Goal: Information Seeking & Learning: Learn about a topic

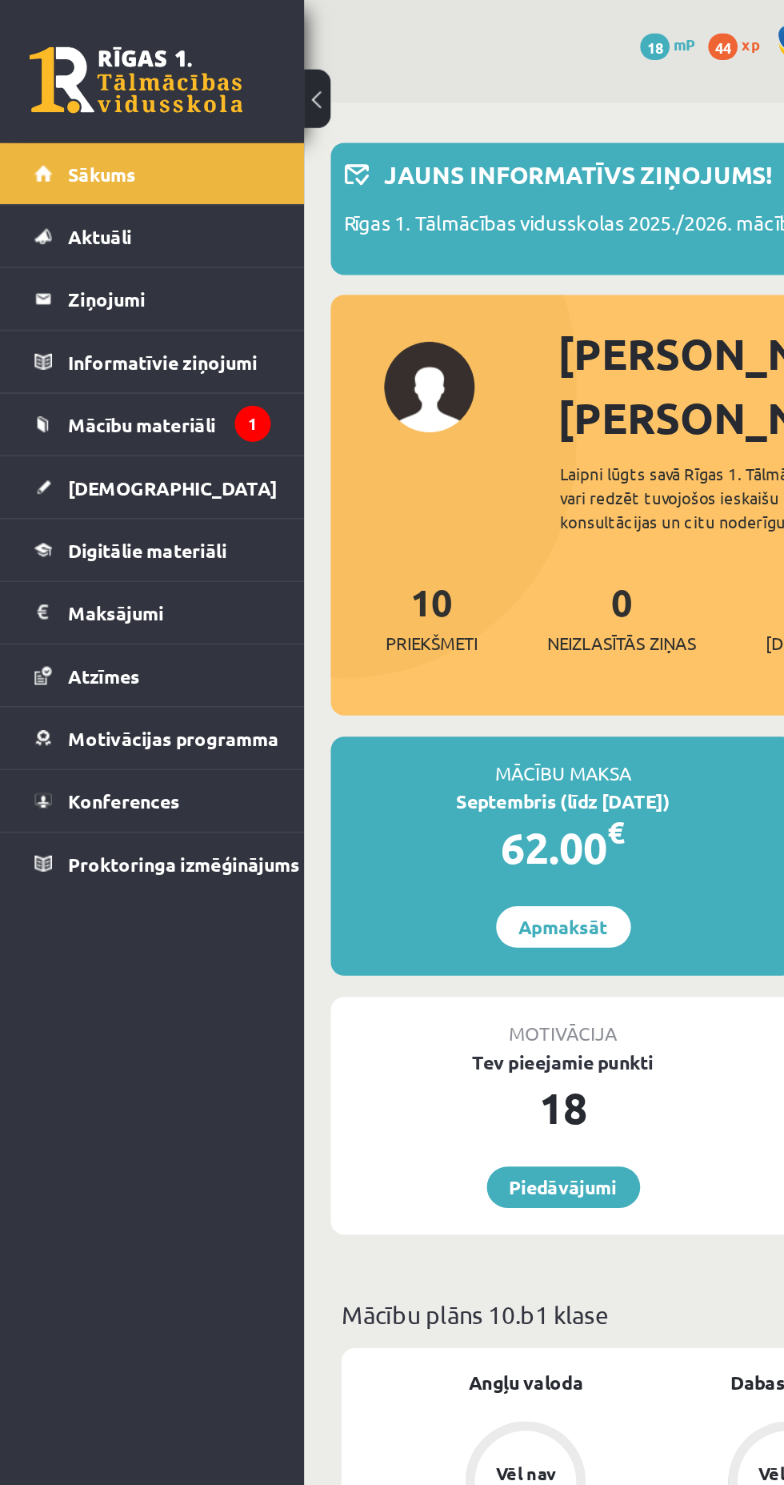
click at [130, 399] on link "Atzīmes" at bounding box center [92, 405] width 142 height 37
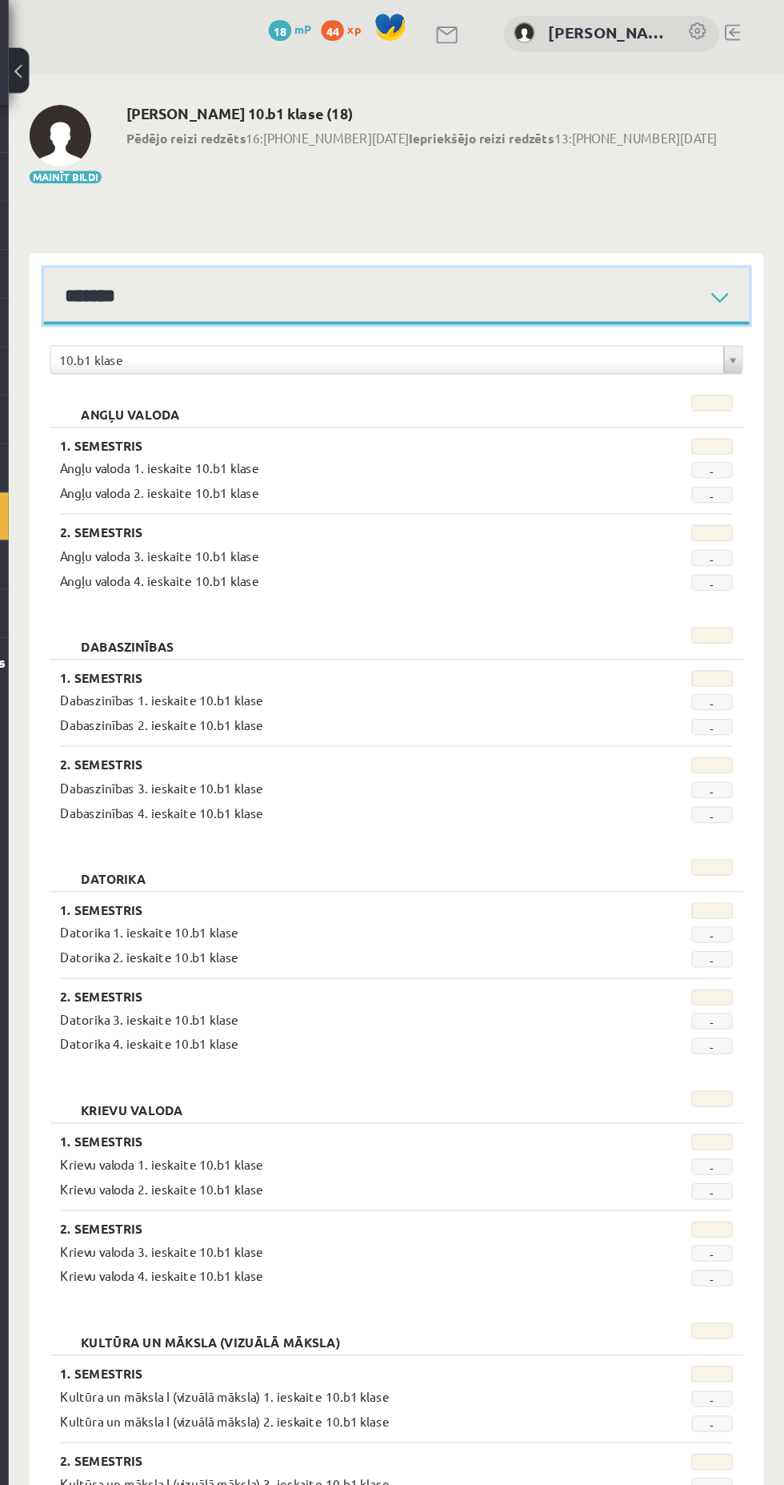
click at [617, 237] on select "**********" at bounding box center [483, 234] width 547 height 44
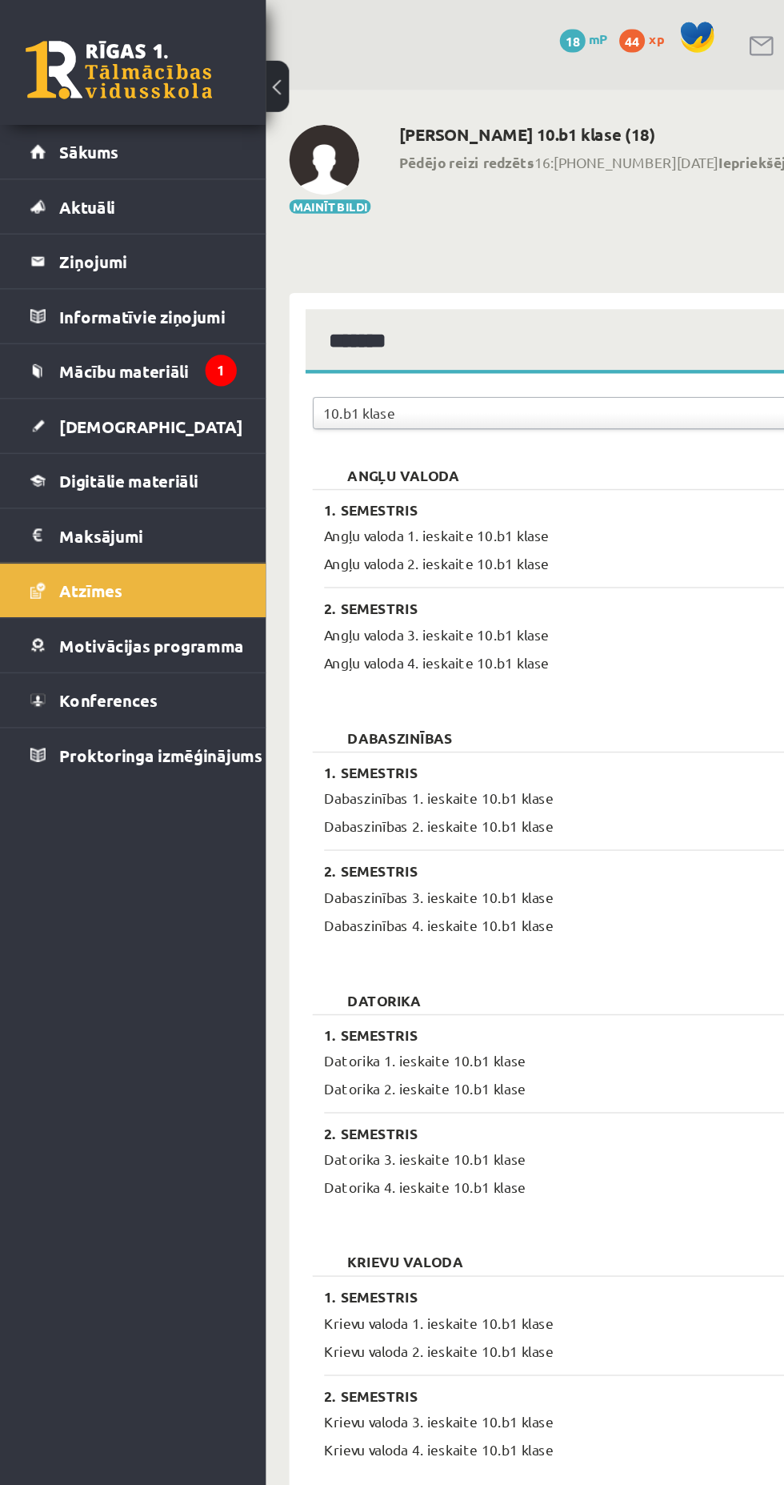
click at [133, 46] on link at bounding box center [82, 48] width 128 height 40
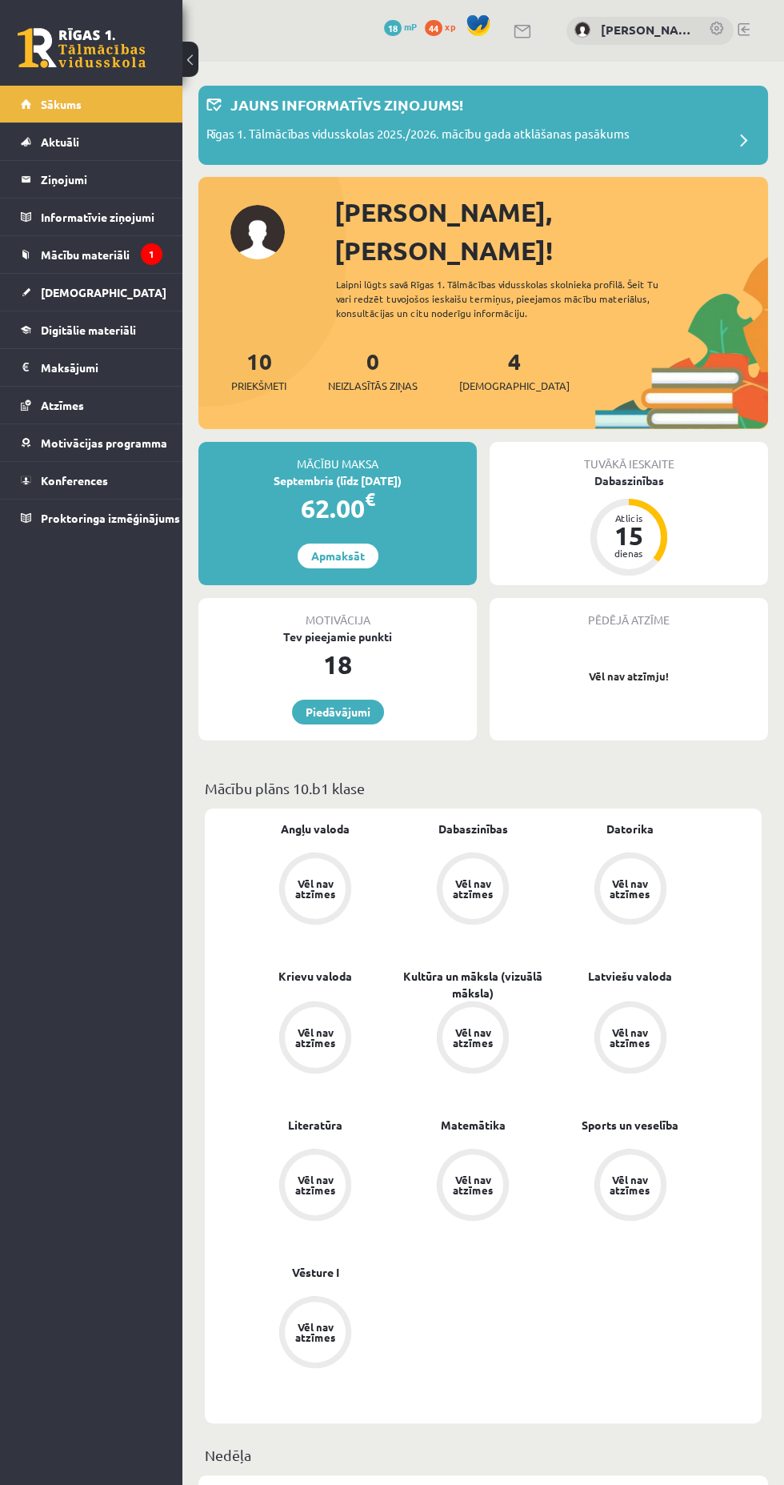
click at [639, 472] on div "Dabaszinības" at bounding box center [629, 480] width 279 height 17
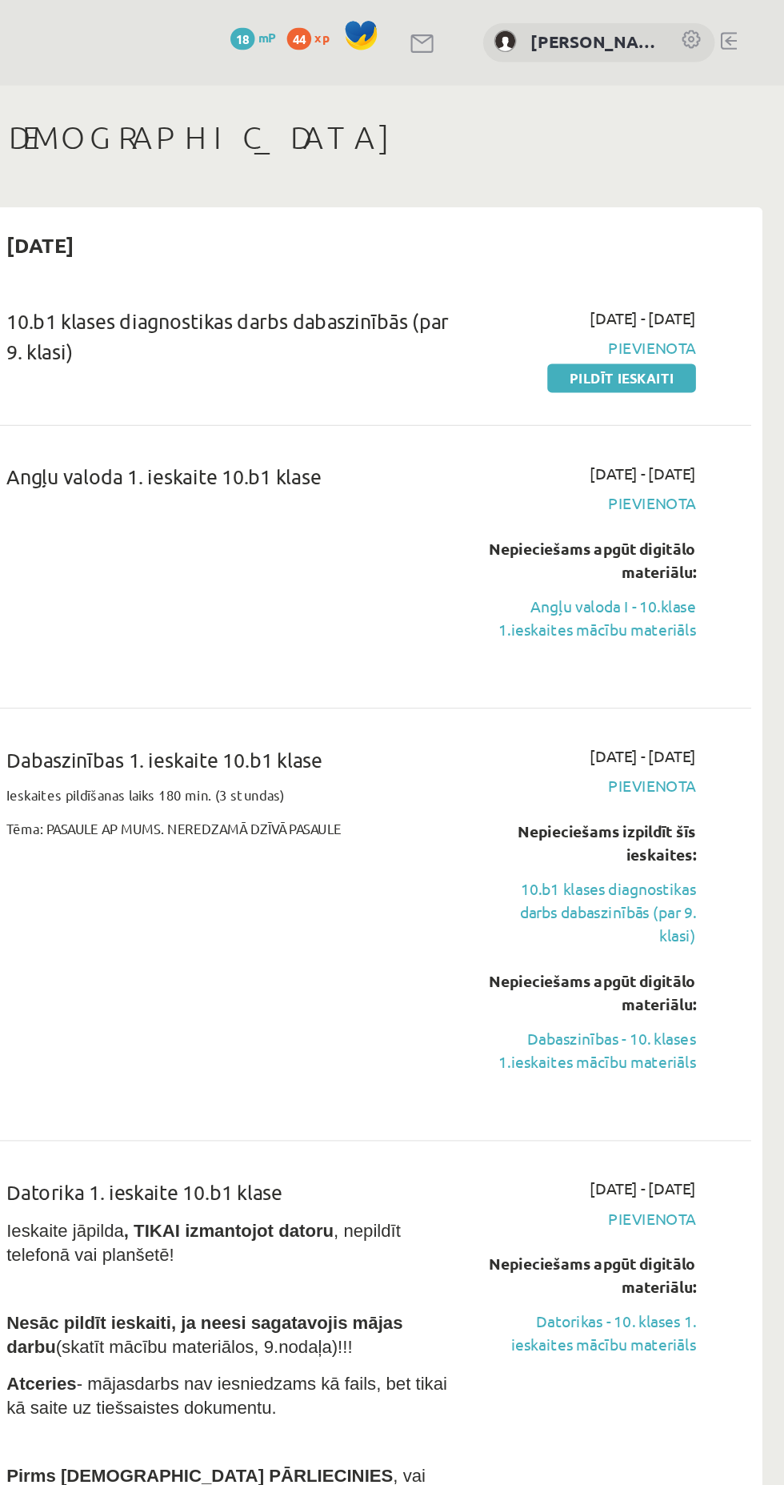
click at [708, 363] on span "Pievienota" at bounding box center [646, 363] width 150 height 17
click at [607, 490] on div "Angļu valoda 1. ieskaite 10.b1 klase 2025-09-01 - 2025-09-15 Pievienota Nepieci…" at bounding box center [483, 409] width 554 height 184
click at [692, 447] on link "Angļu valoda I - 10.klase 1.ieskaites mācību materiāls" at bounding box center [646, 446] width 150 height 34
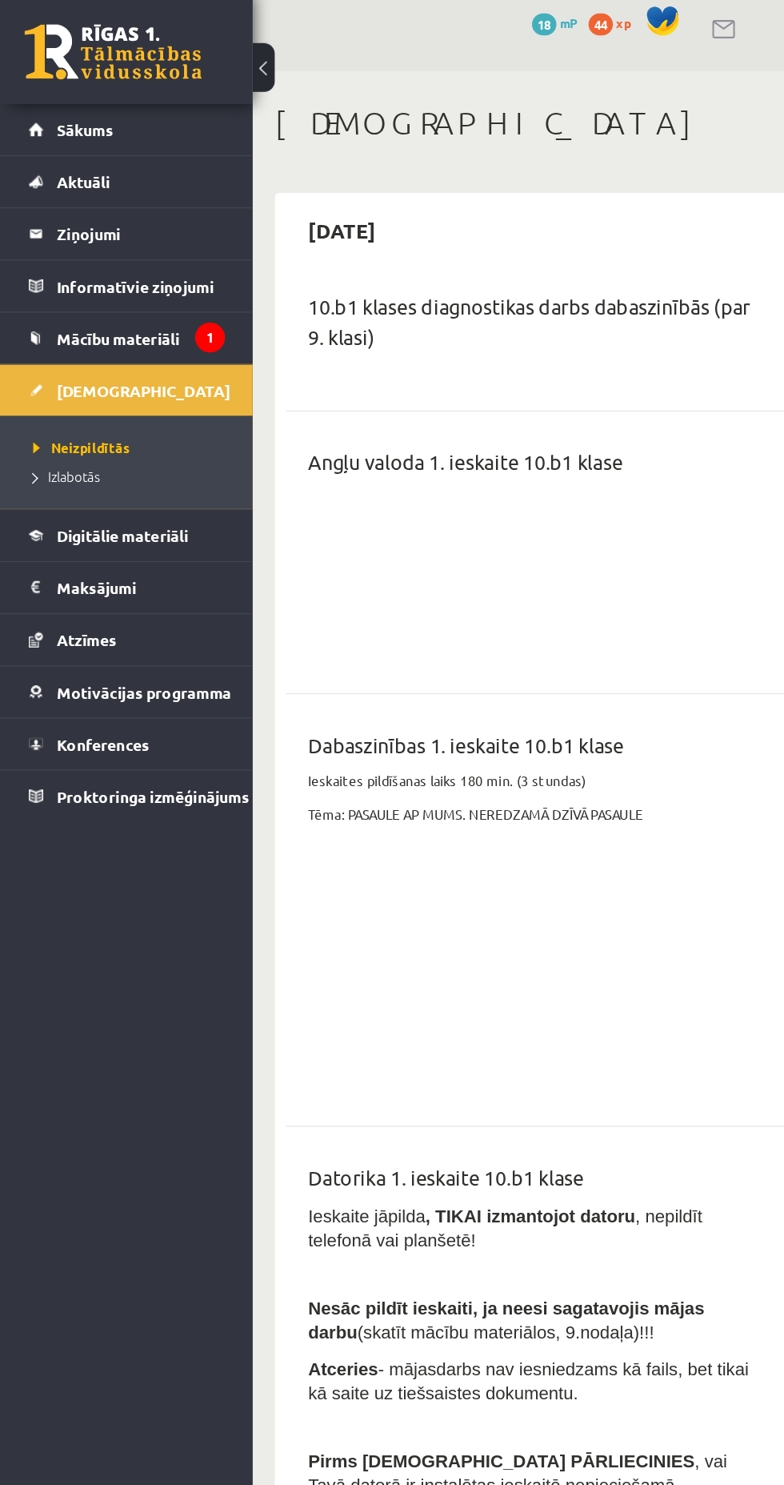
click at [62, 358] on span "Izlabotās" at bounding box center [48, 354] width 48 height 13
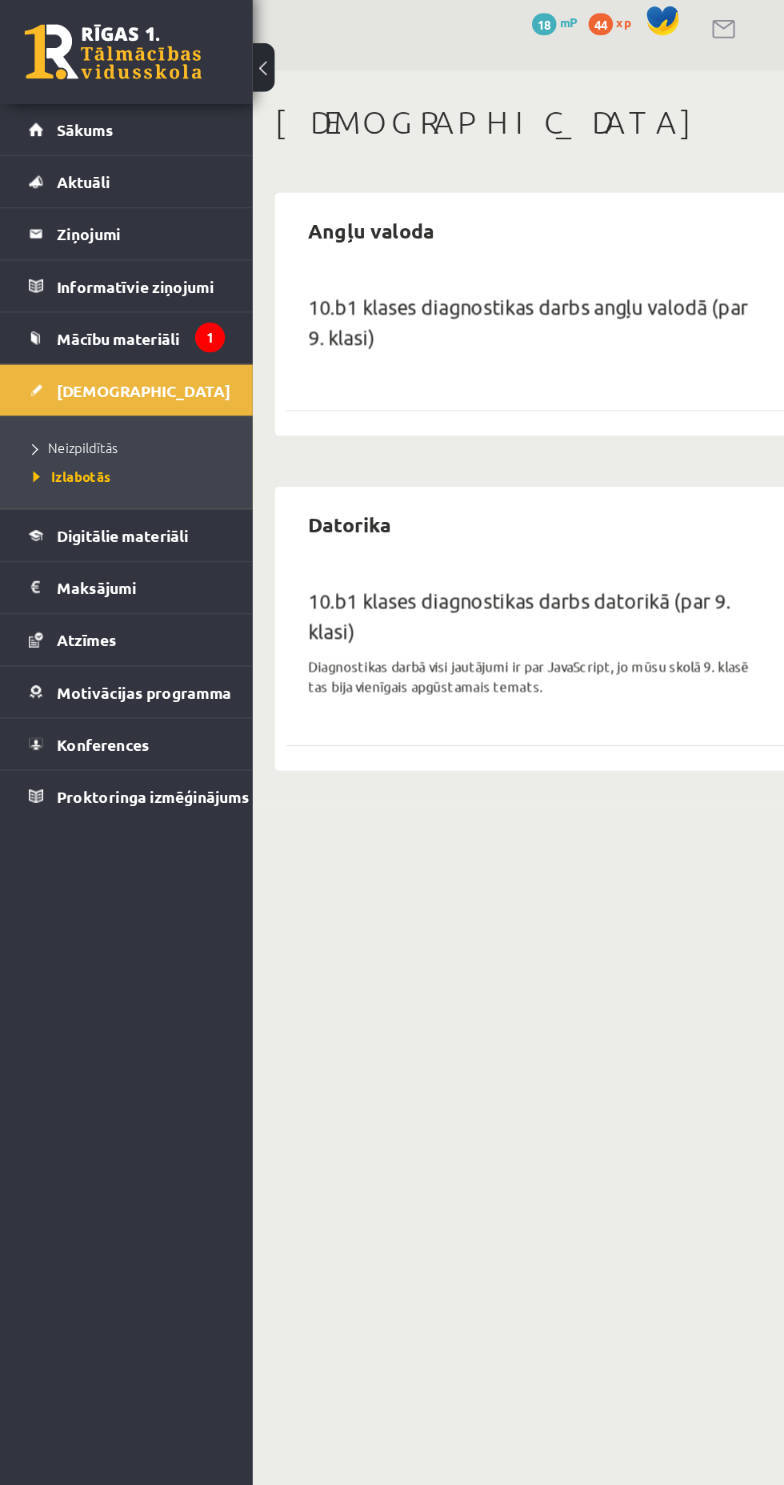
click at [126, 475] on link "Atzīmes" at bounding box center [92, 472] width 142 height 37
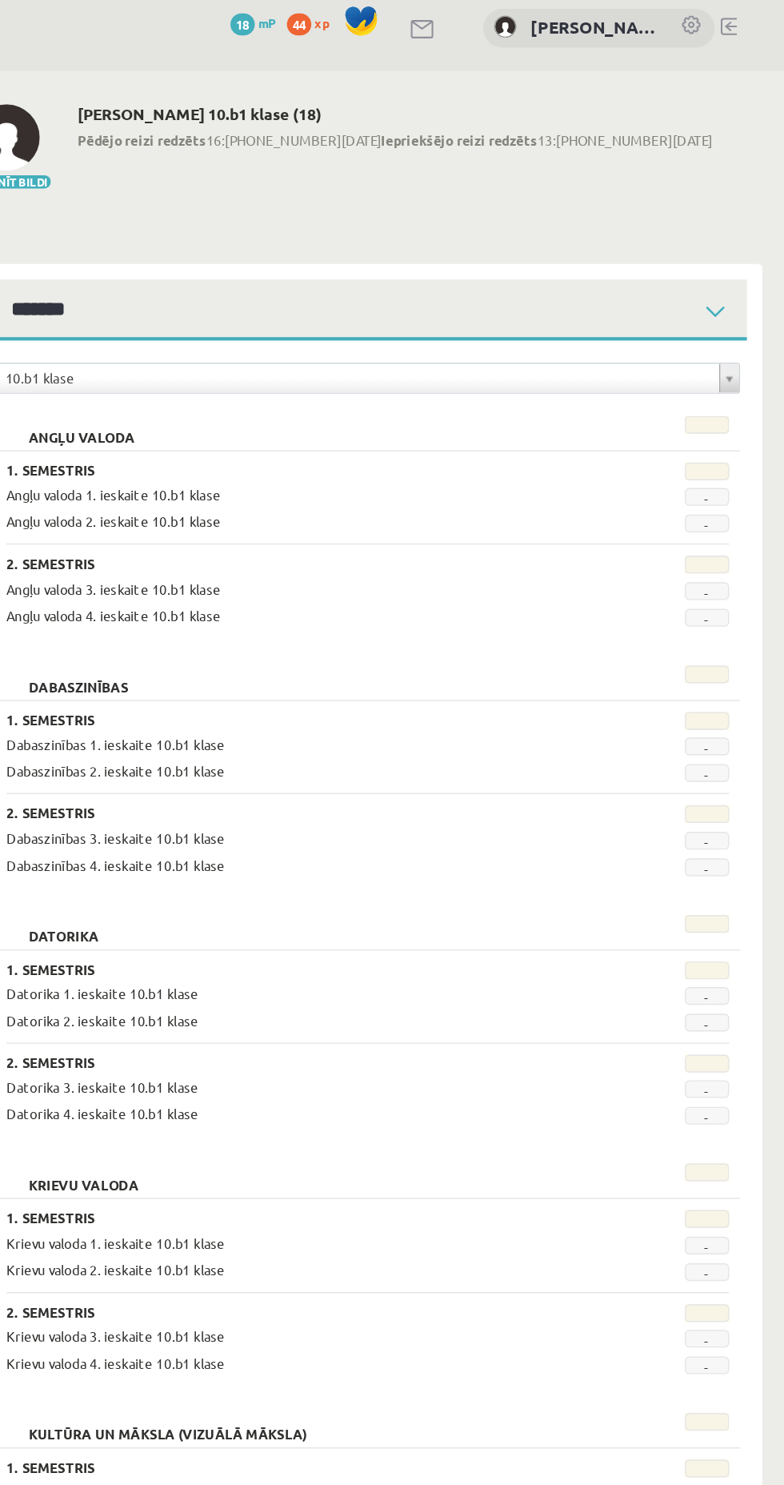
click at [728, 371] on span "-" at bounding box center [728, 369] width 32 height 13
click at [723, 385] on span "-" at bounding box center [728, 388] width 32 height 13
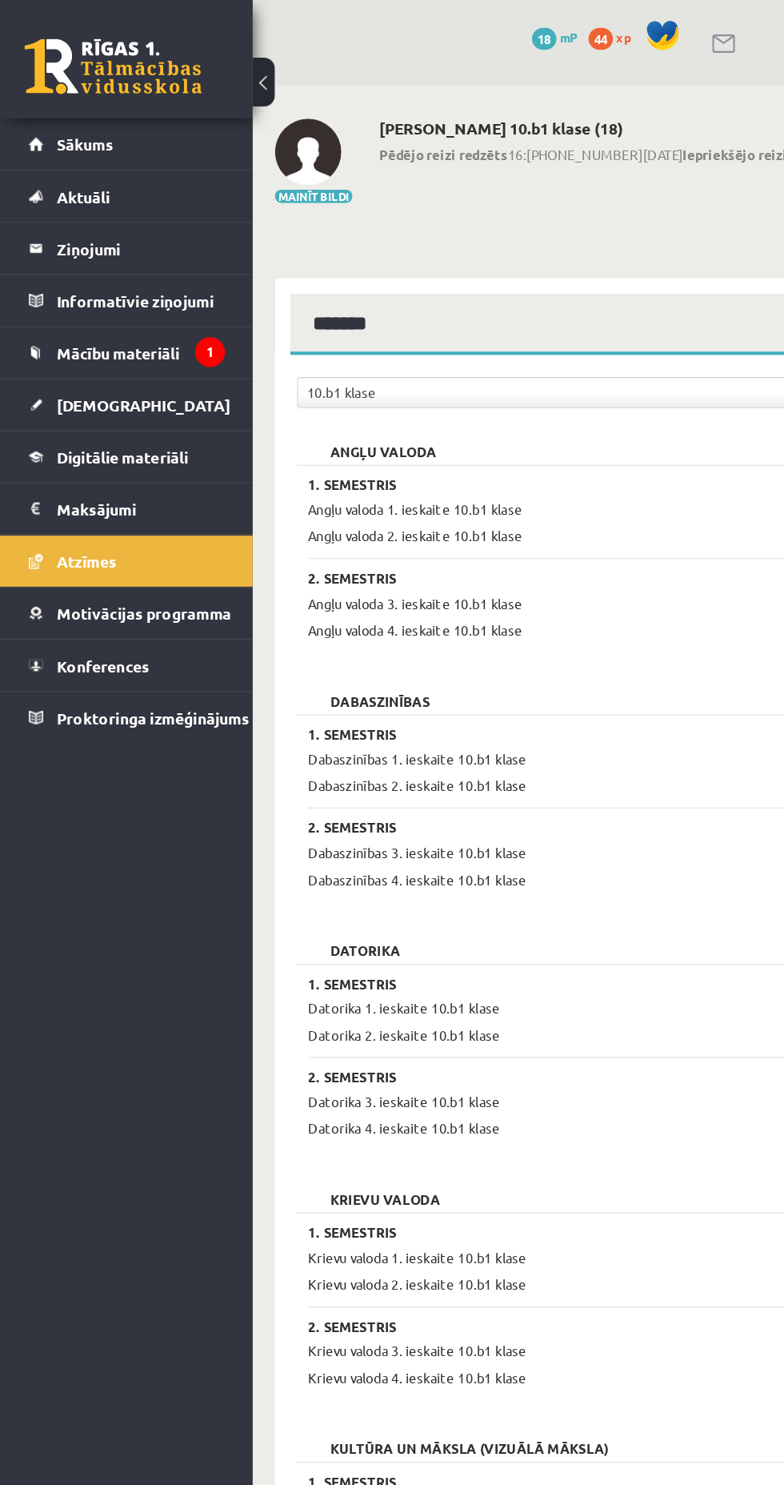
click at [109, 62] on link at bounding box center [82, 48] width 128 height 40
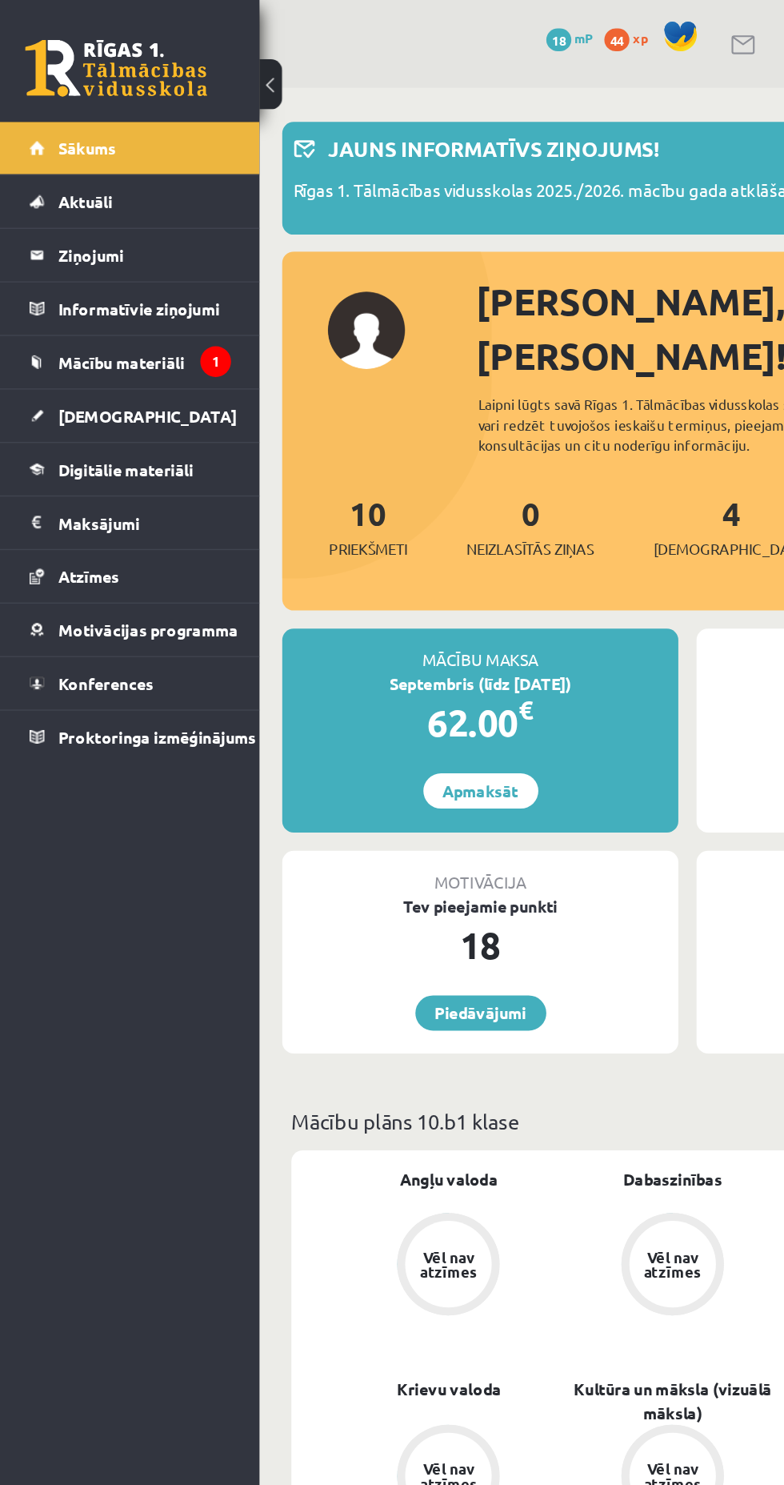
click at [134, 333] on span "Digitālie materiāli" at bounding box center [88, 330] width 95 height 14
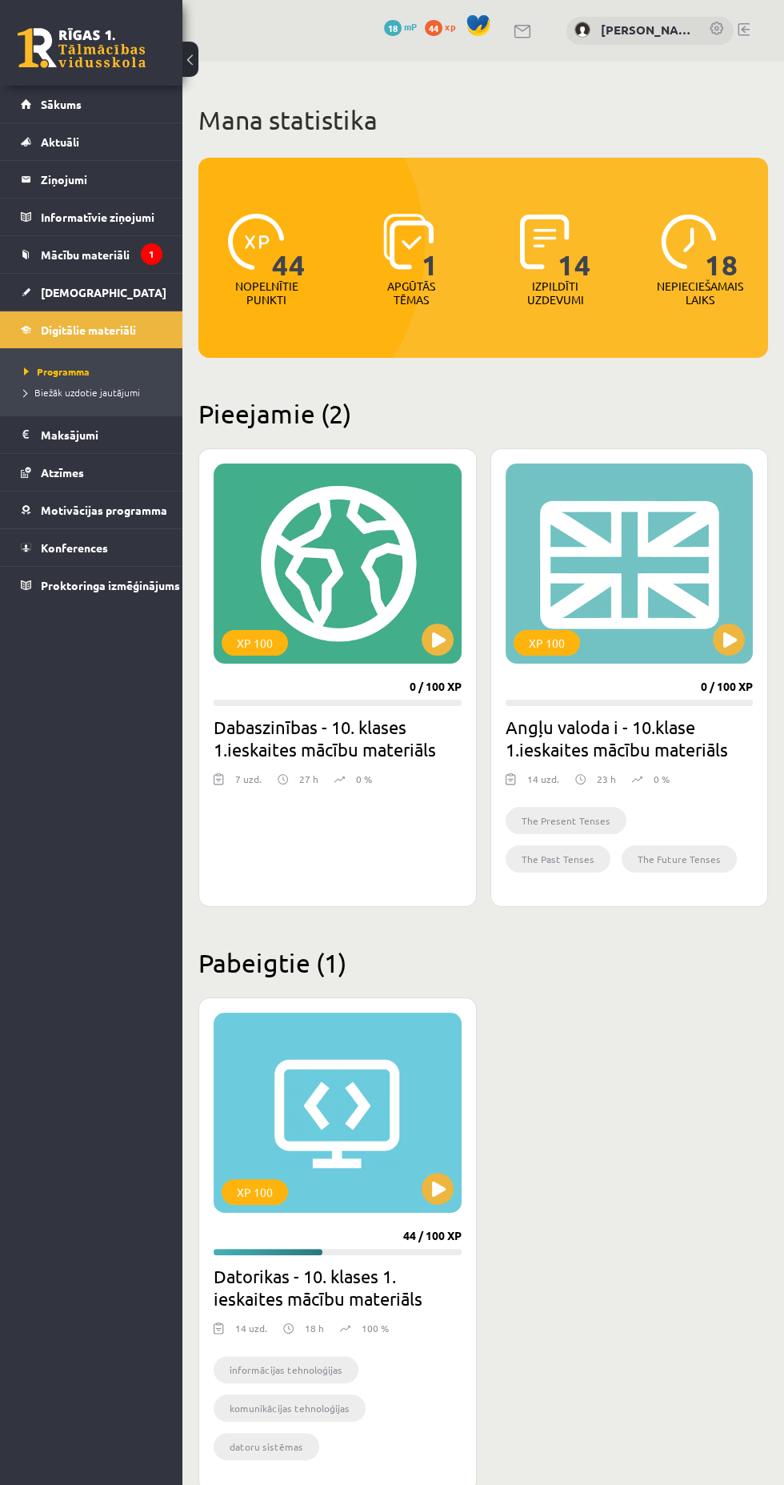
click at [323, 1281] on h2 "Datorikas - 10. klases 1. ieskaites mācību materiāls" at bounding box center [338, 1287] width 248 height 45
click at [424, 1177] on div "XP 100" at bounding box center [338, 1112] width 248 height 200
click at [719, 628] on button at bounding box center [729, 639] width 32 height 32
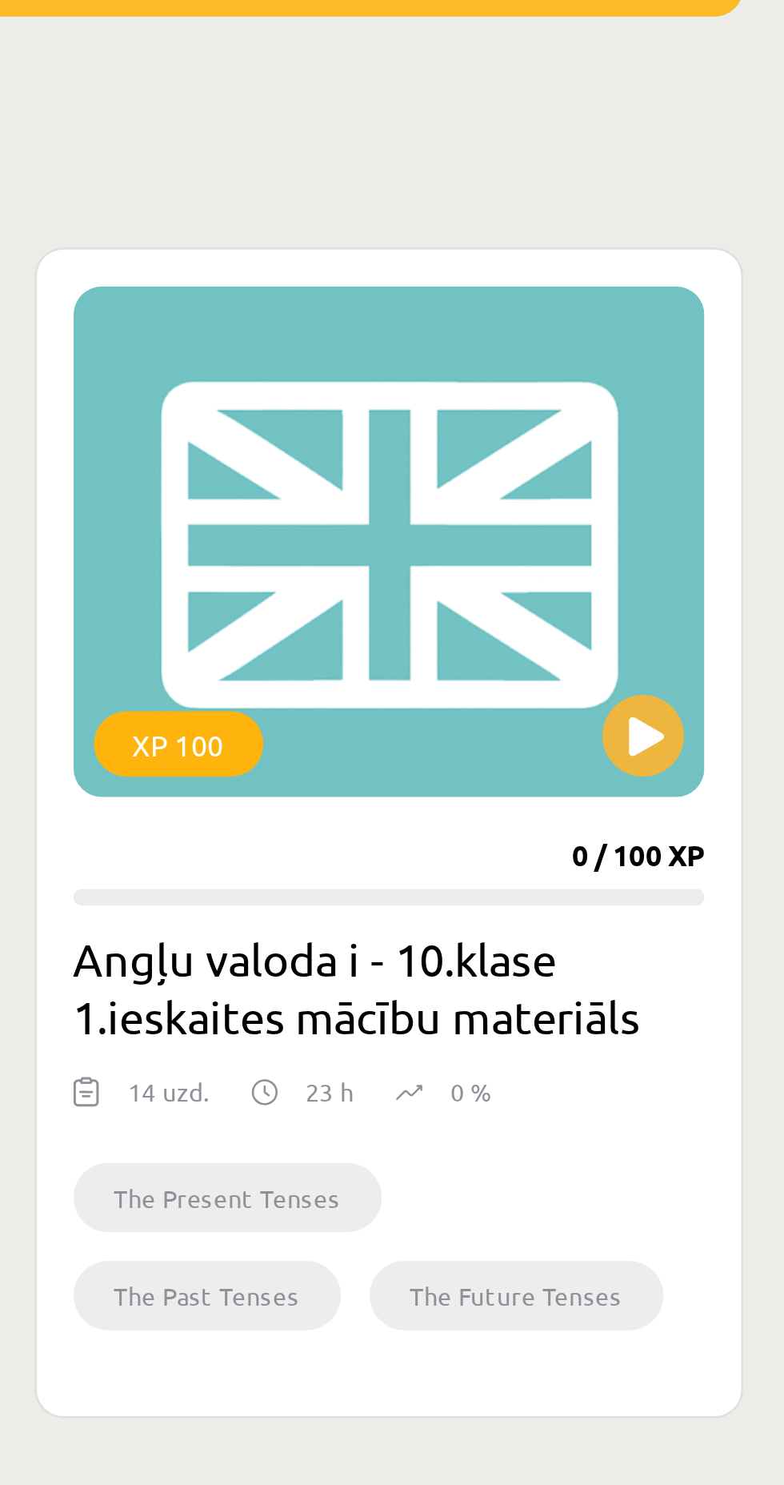
scroll to position [2, 0]
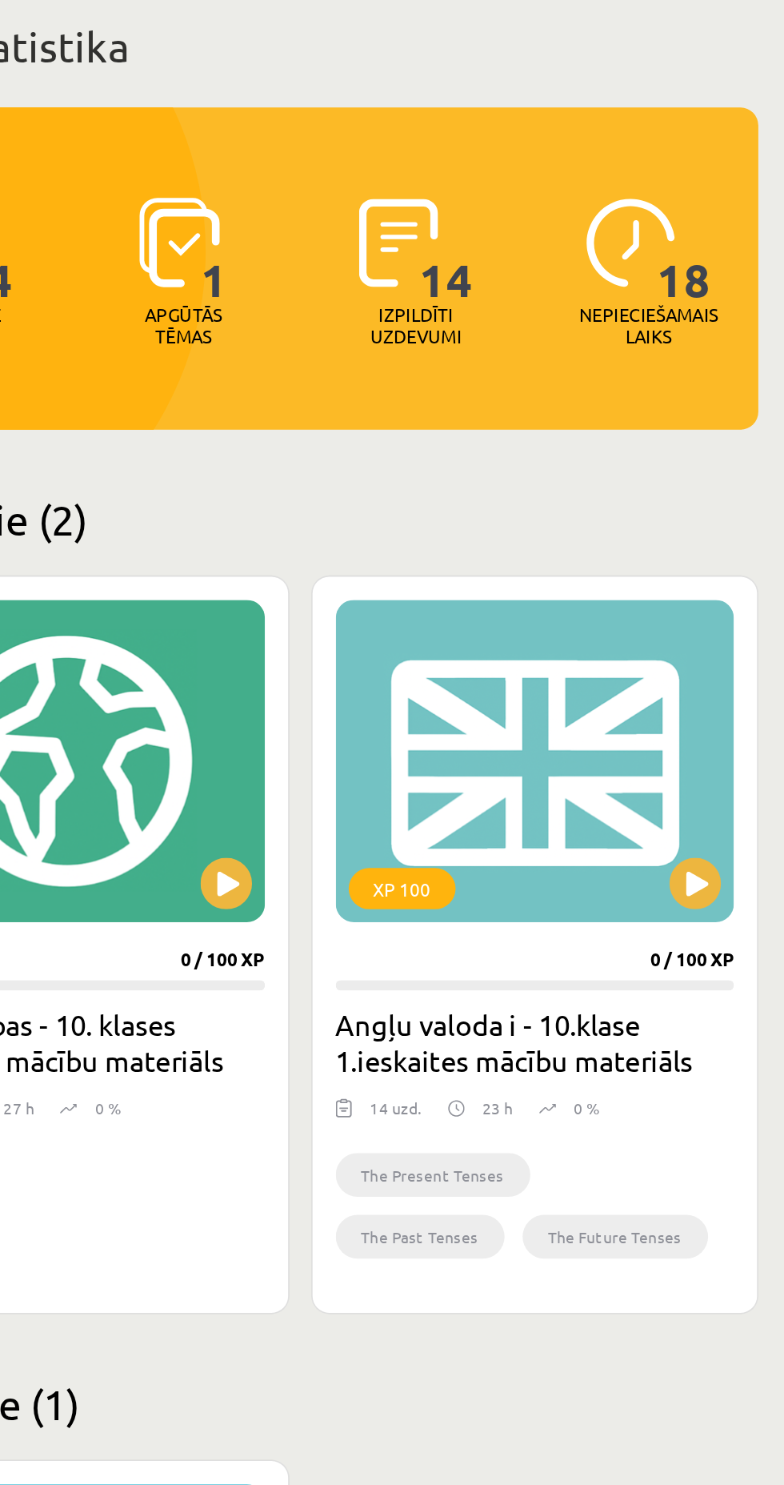
click at [717, 622] on div "XP 100" at bounding box center [630, 561] width 248 height 200
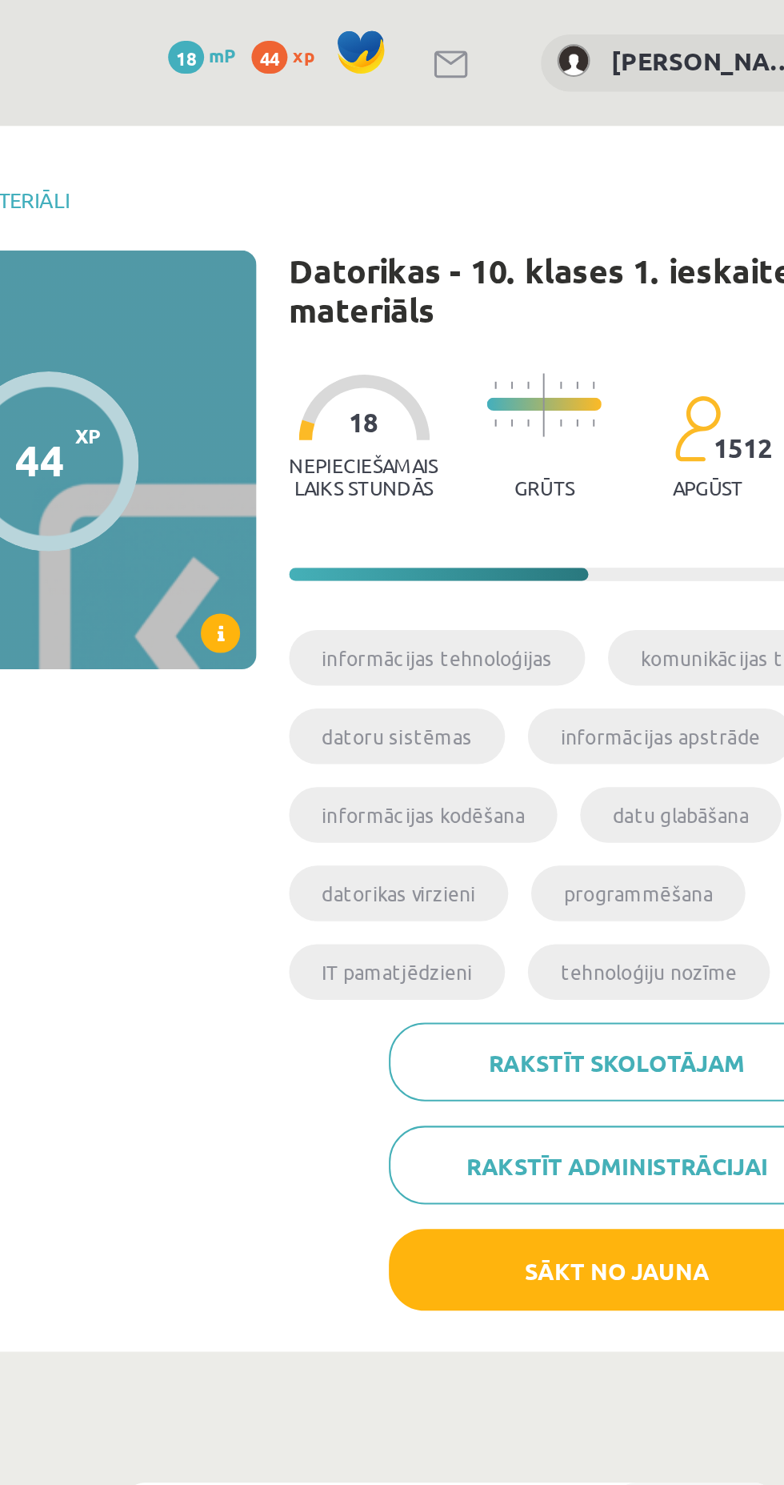
click at [523, 397] on li "informācijas kodēšana" at bounding box center [508, 398] width 131 height 27
click at [418, 456] on div "44 XP XP 100 44 / 100 XP Datorikas - 10. klases 1. ieskaites mācību materiāls X…" at bounding box center [483, 387] width 586 height 531
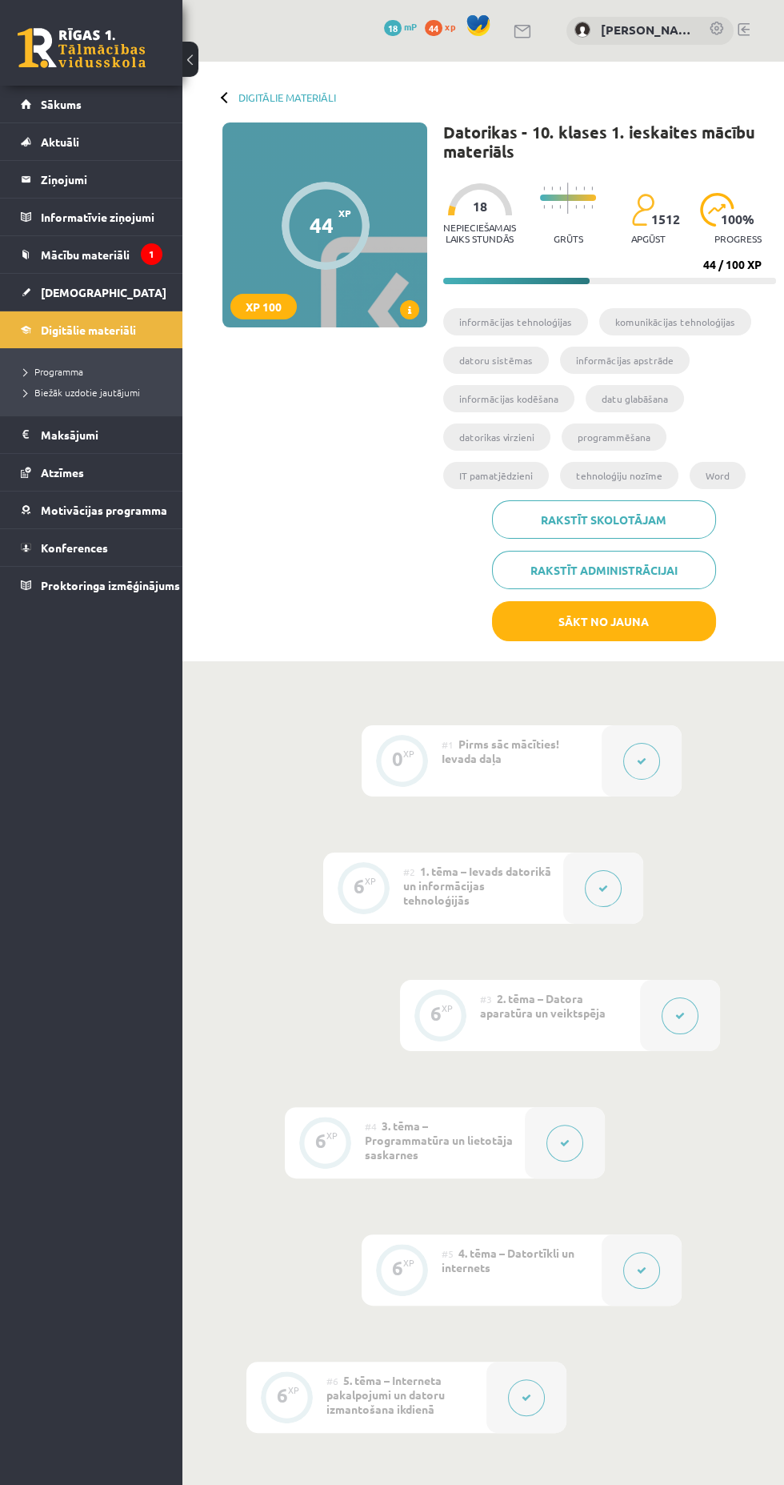
click at [343, 229] on div at bounding box center [326, 226] width 88 height 88
click at [627, 620] on button "Sākt no jauna" at bounding box center [604, 621] width 224 height 40
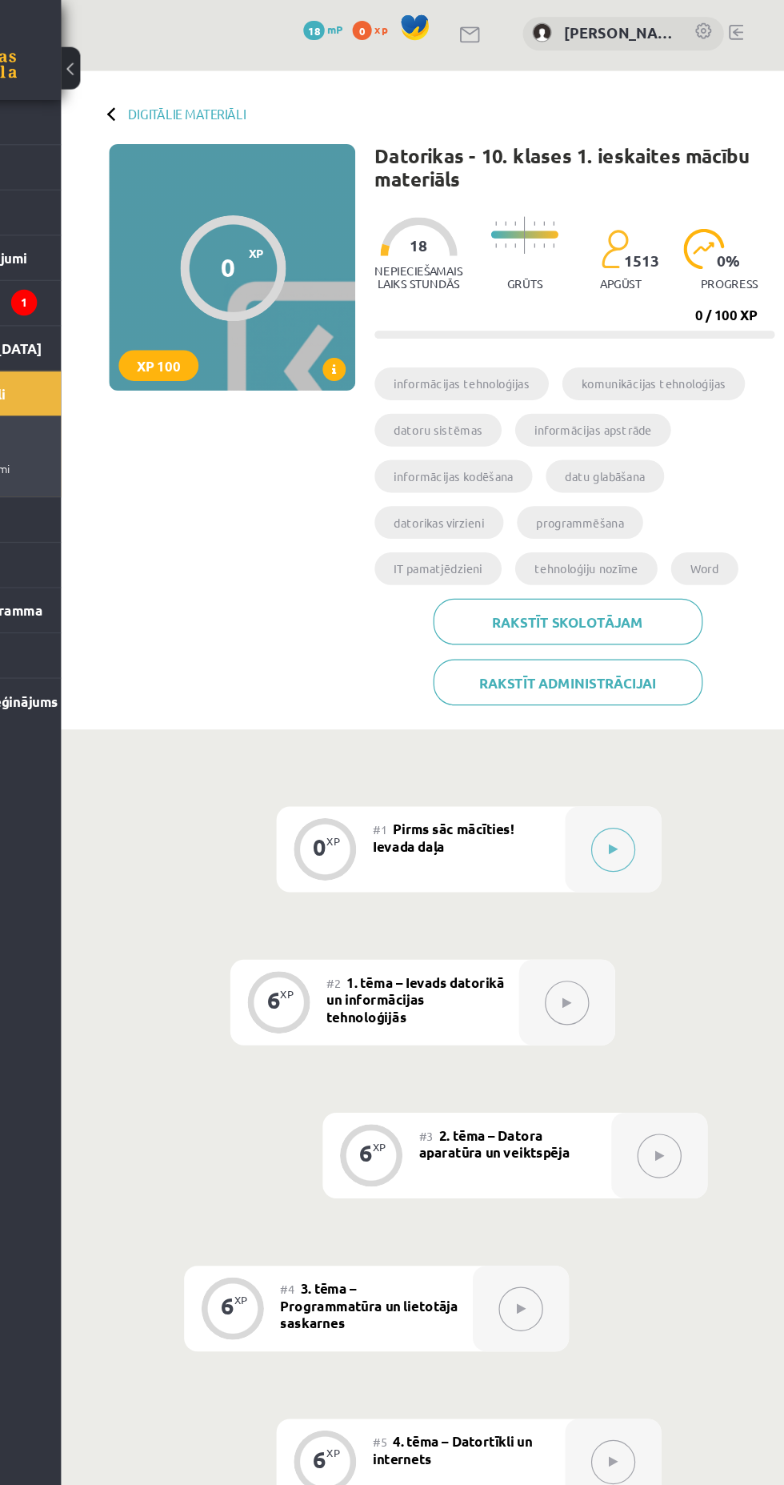
click at [655, 700] on button at bounding box center [641, 709] width 37 height 37
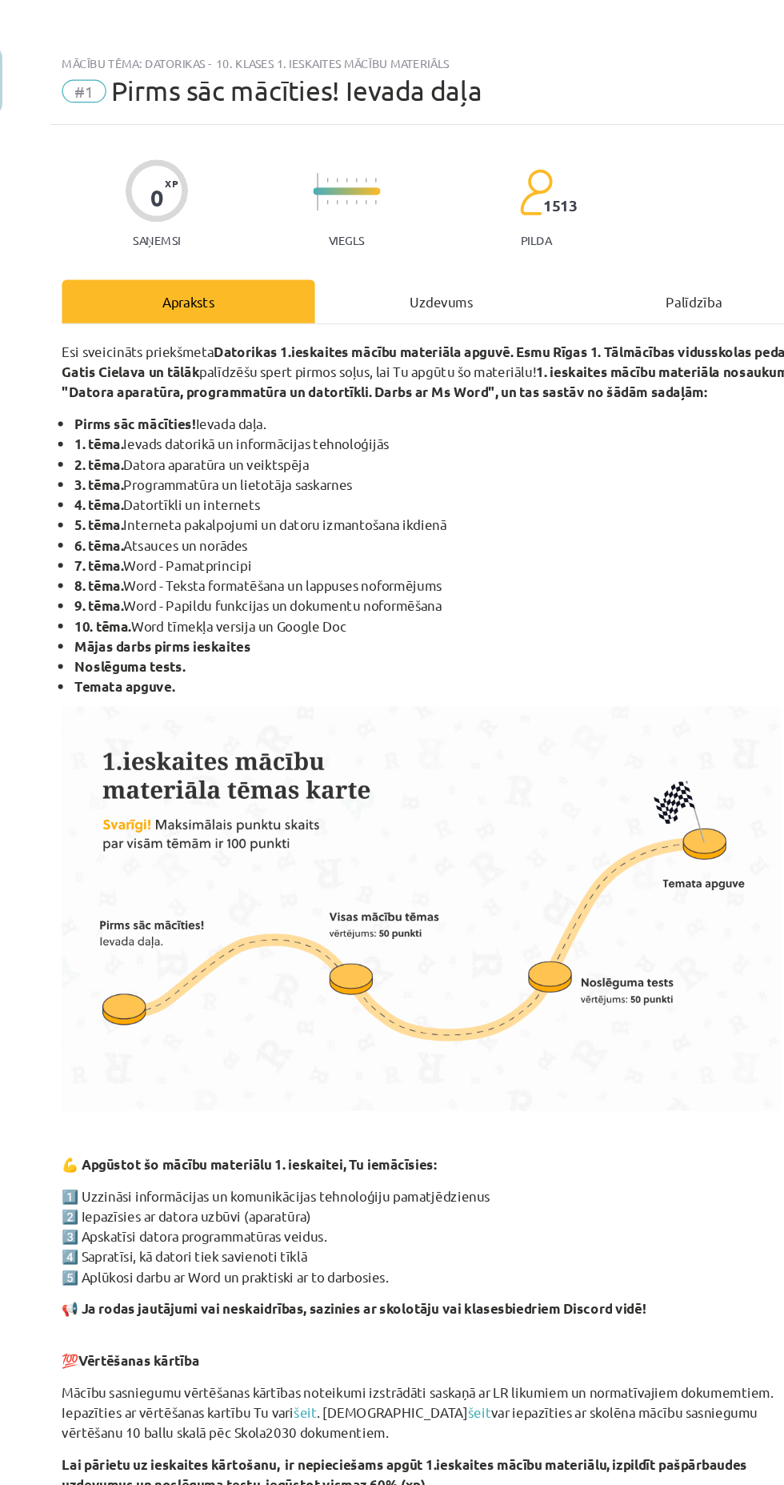
scroll to position [114, 0]
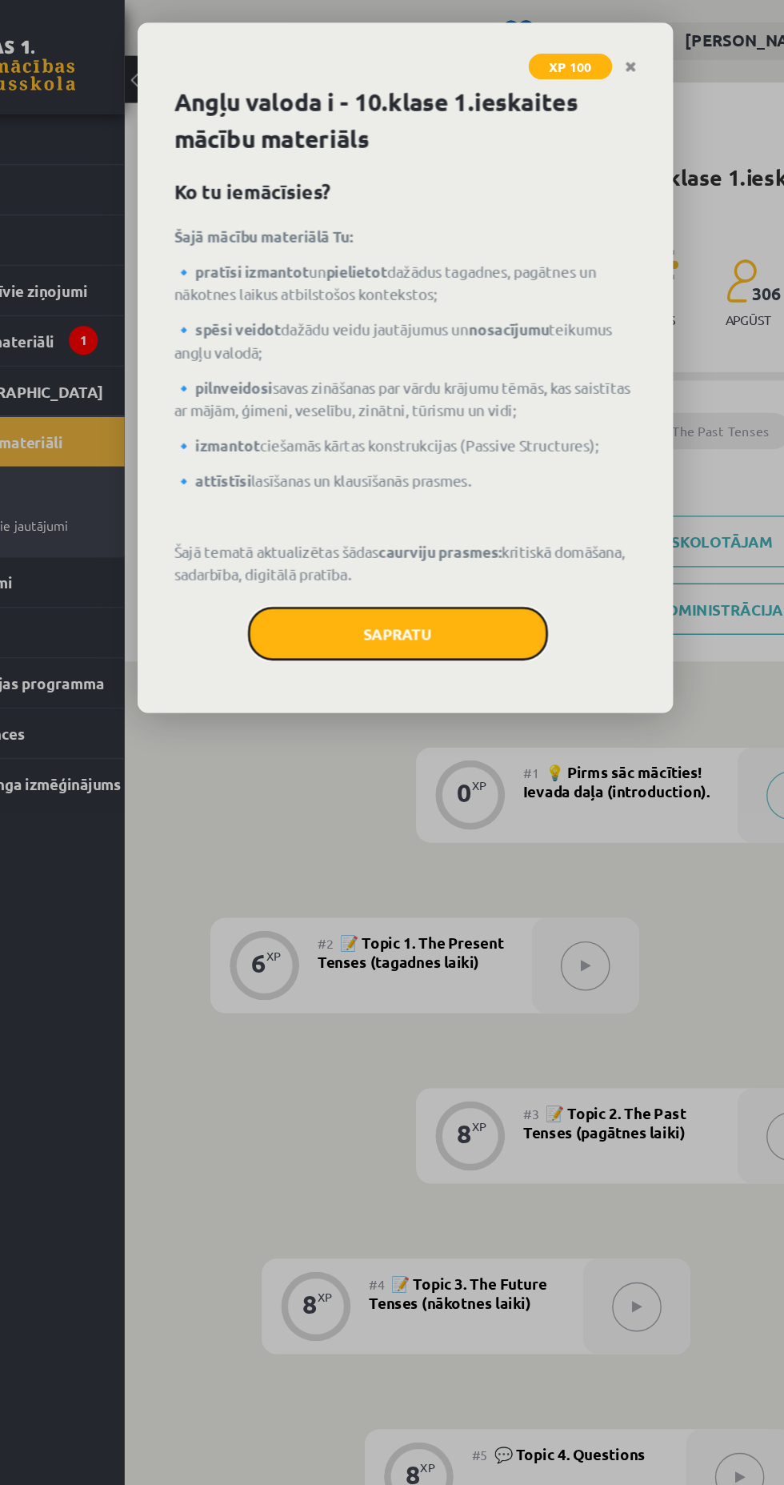
click at [463, 467] on button "Sapratu" at bounding box center [387, 473] width 224 height 40
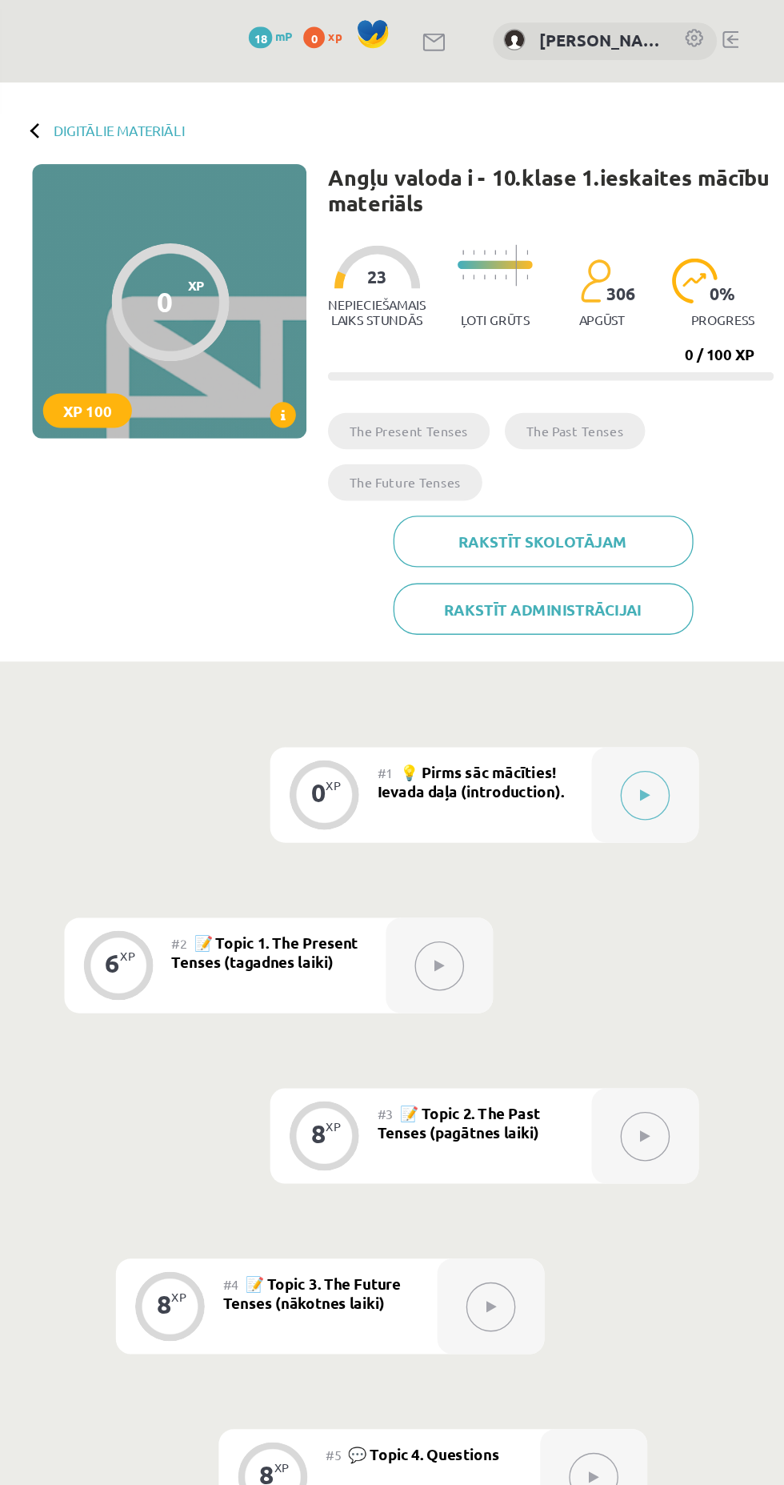
click at [683, 591] on icon at bounding box center [680, 594] width 7 height 10
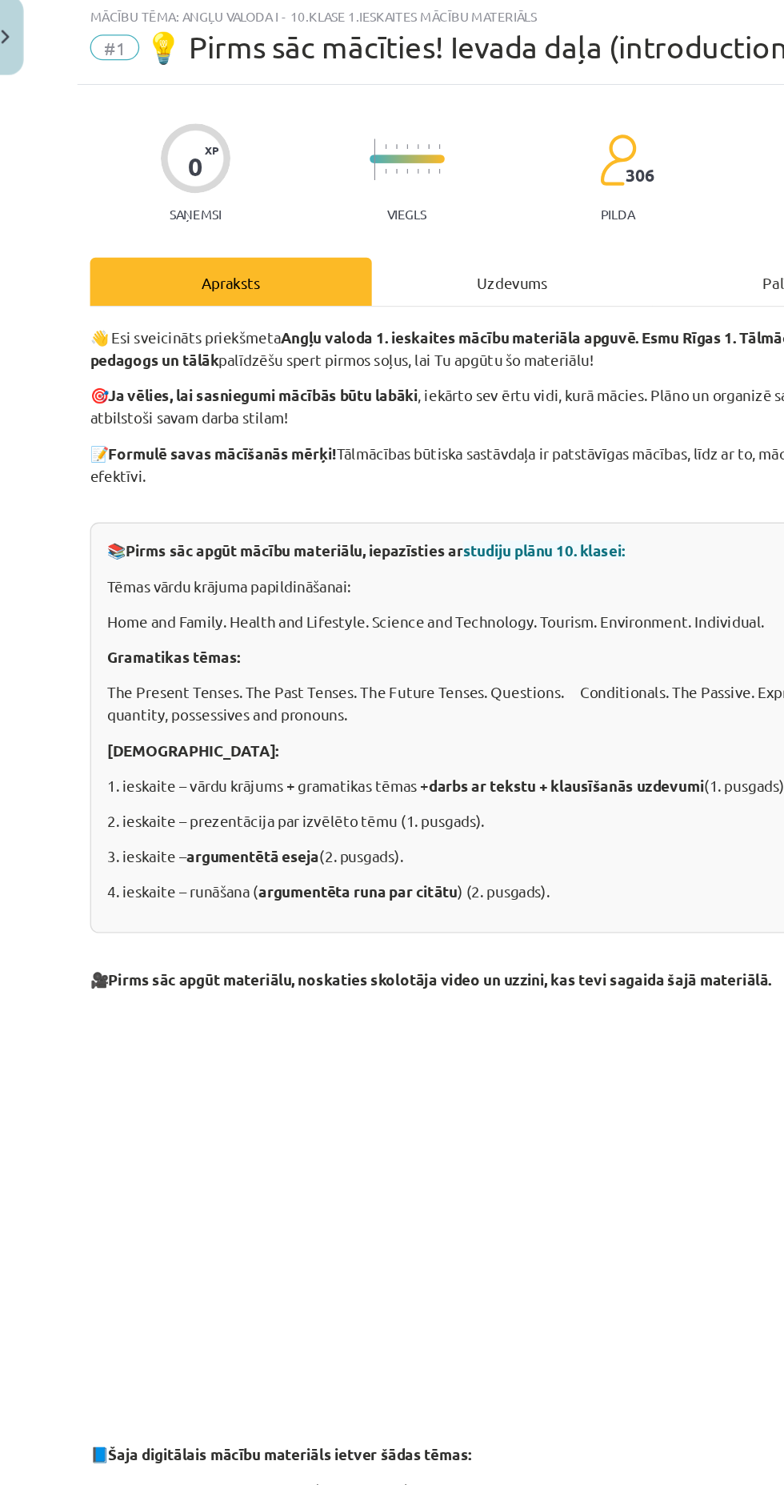
scroll to position [13, 0]
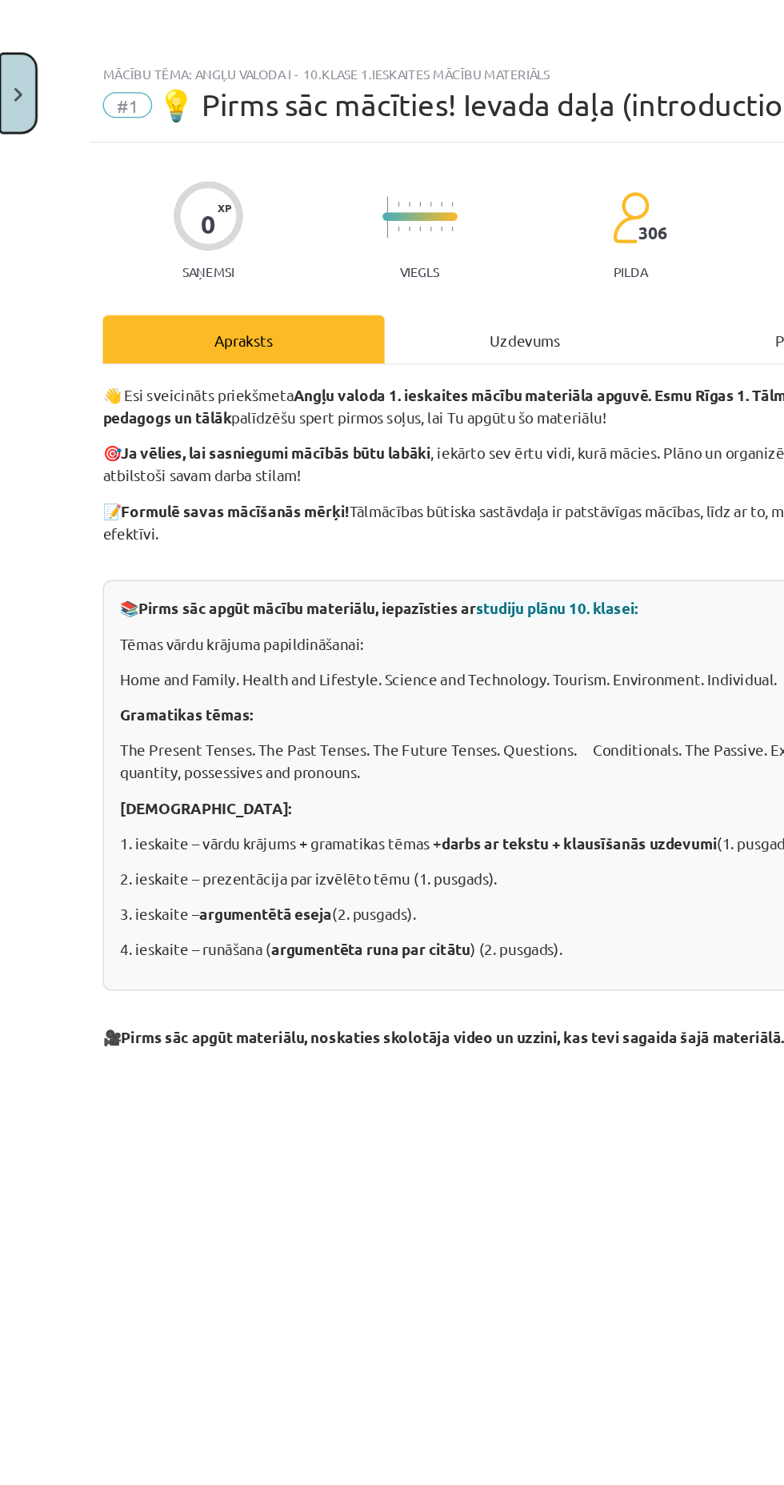
click at [14, 70] on img "Close" at bounding box center [13, 71] width 6 height 10
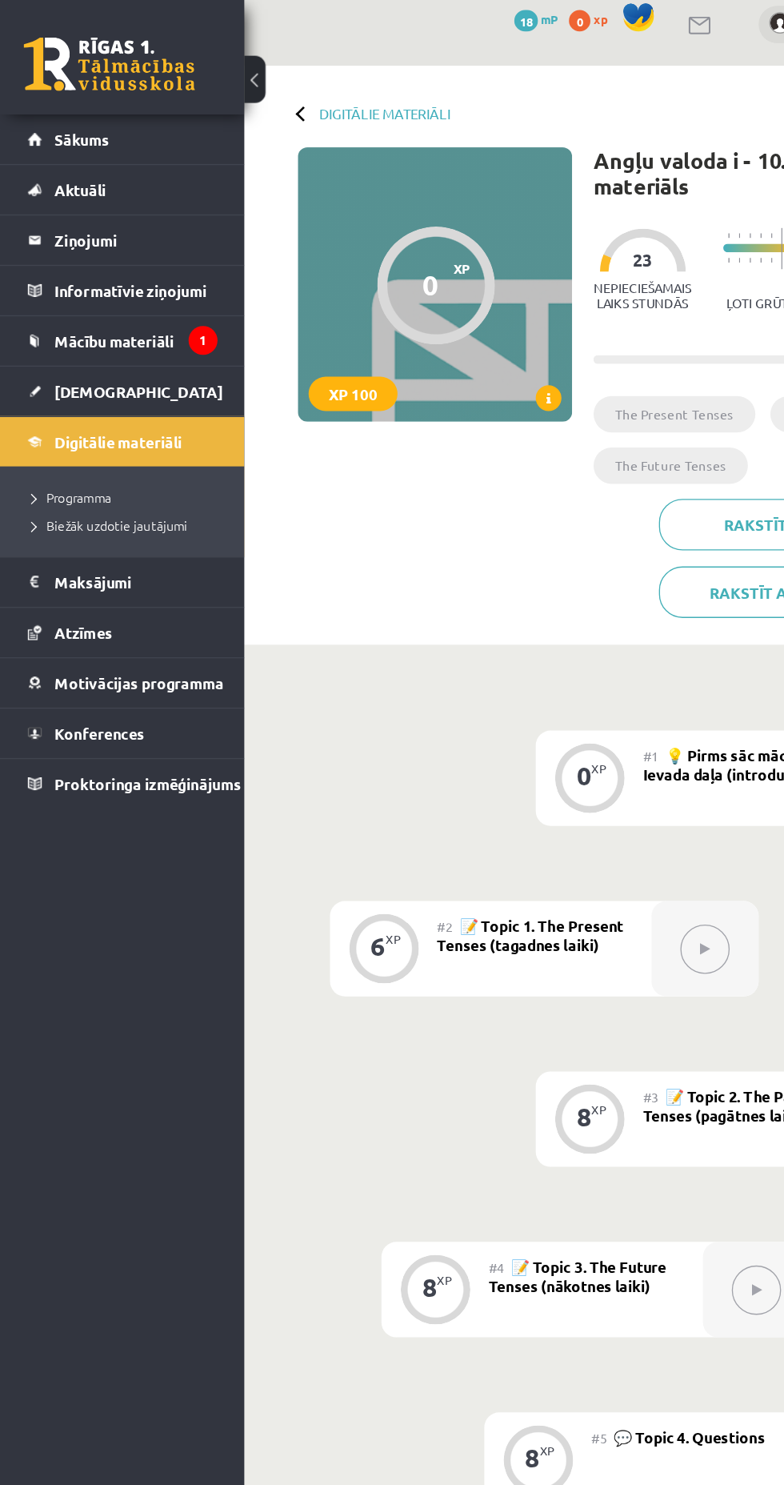
click at [97, 59] on link at bounding box center [82, 48] width 128 height 40
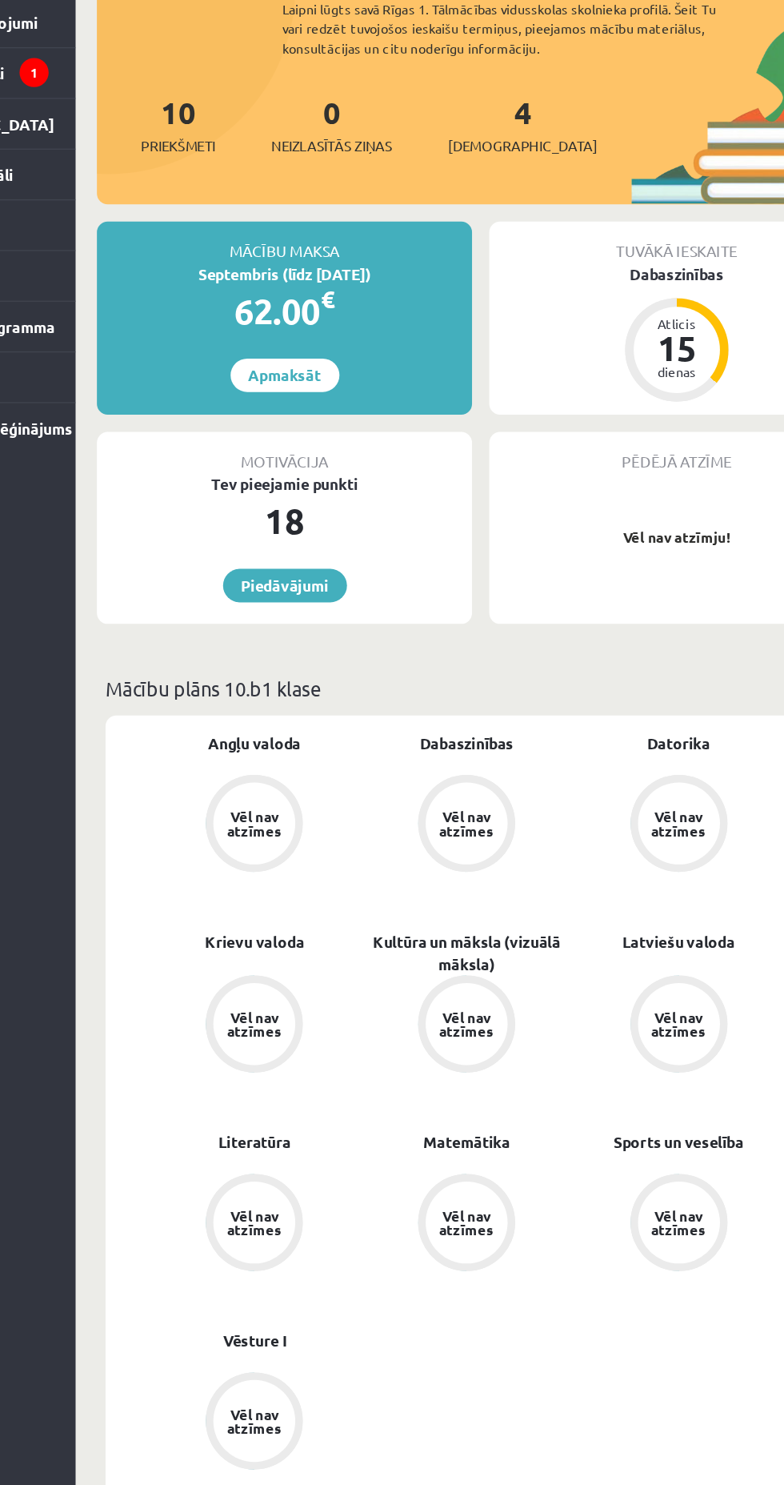
scroll to position [77, 0]
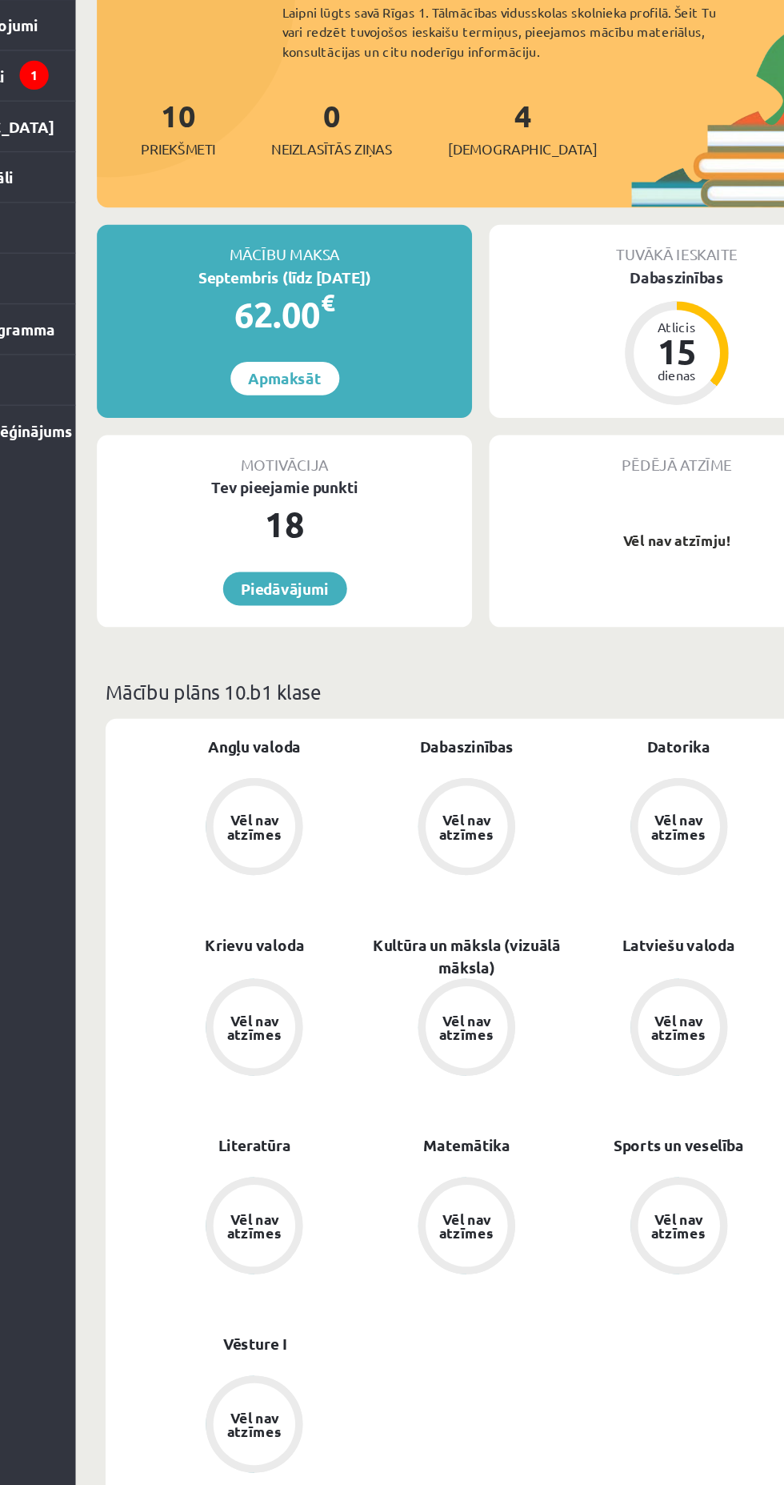
click at [322, 801] on div "Vēl nav atzīmes" at bounding box center [315, 811] width 45 height 21
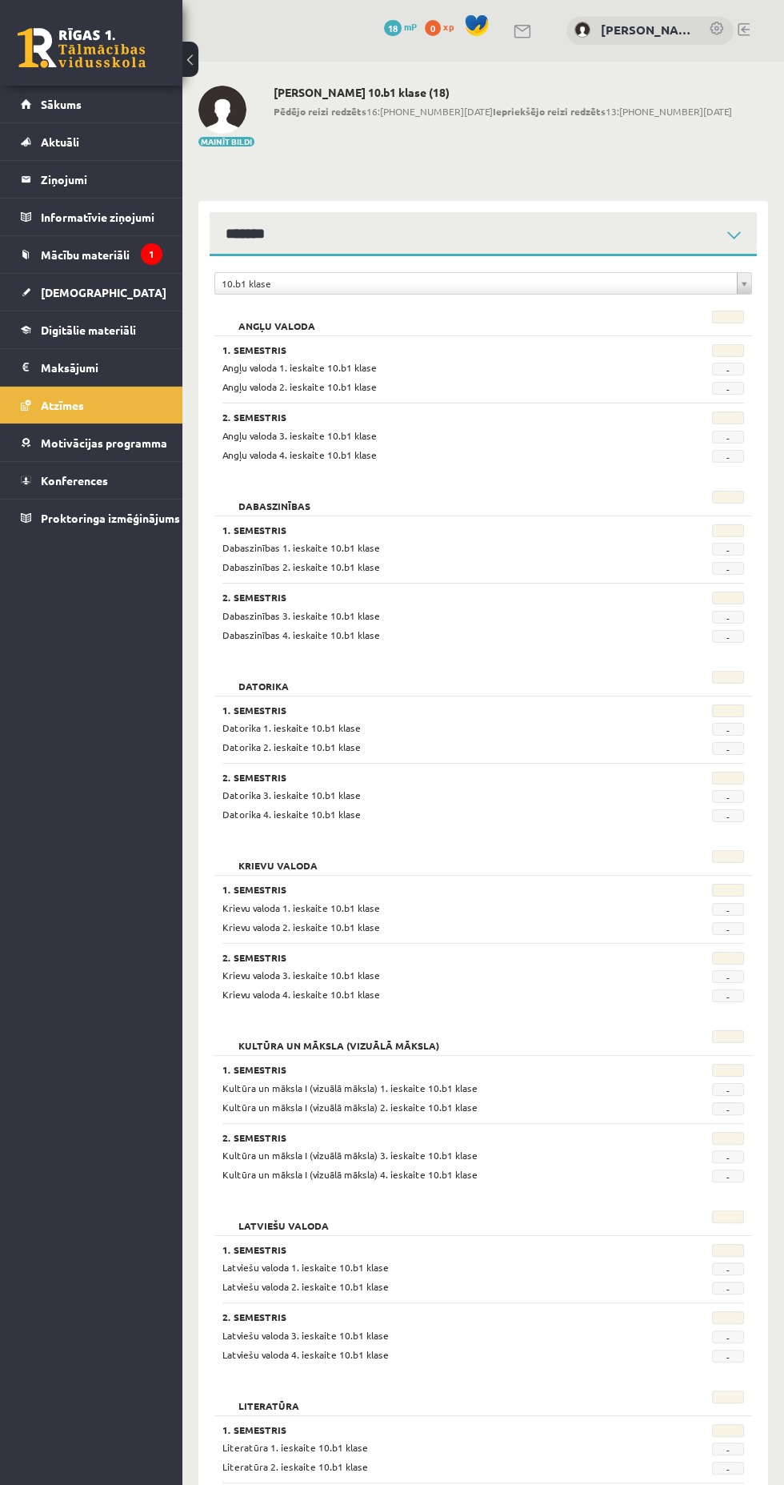
click at [127, 61] on link at bounding box center [82, 48] width 128 height 40
